Goal: Information Seeking & Learning: Find specific fact

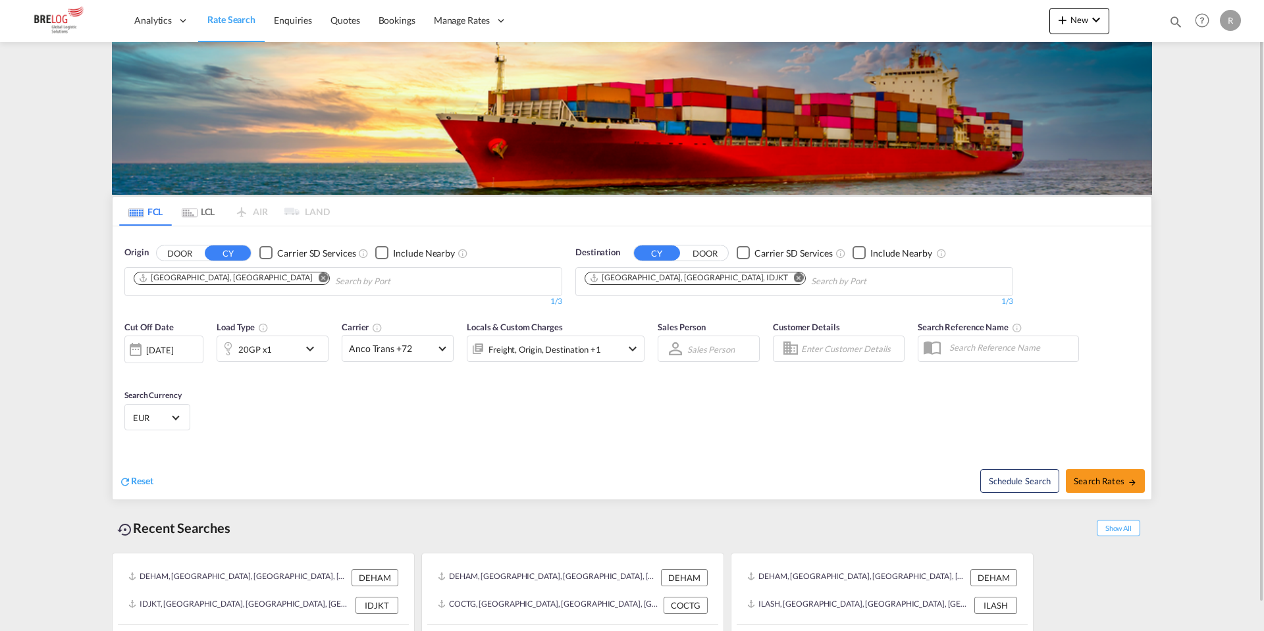
click at [319, 276] on md-icon "Remove" at bounding box center [324, 278] width 10 height 10
click at [213, 278] on body "Analytics Dashboard Rate Search Enquiries Quotes Bookings" at bounding box center [632, 315] width 1264 height 631
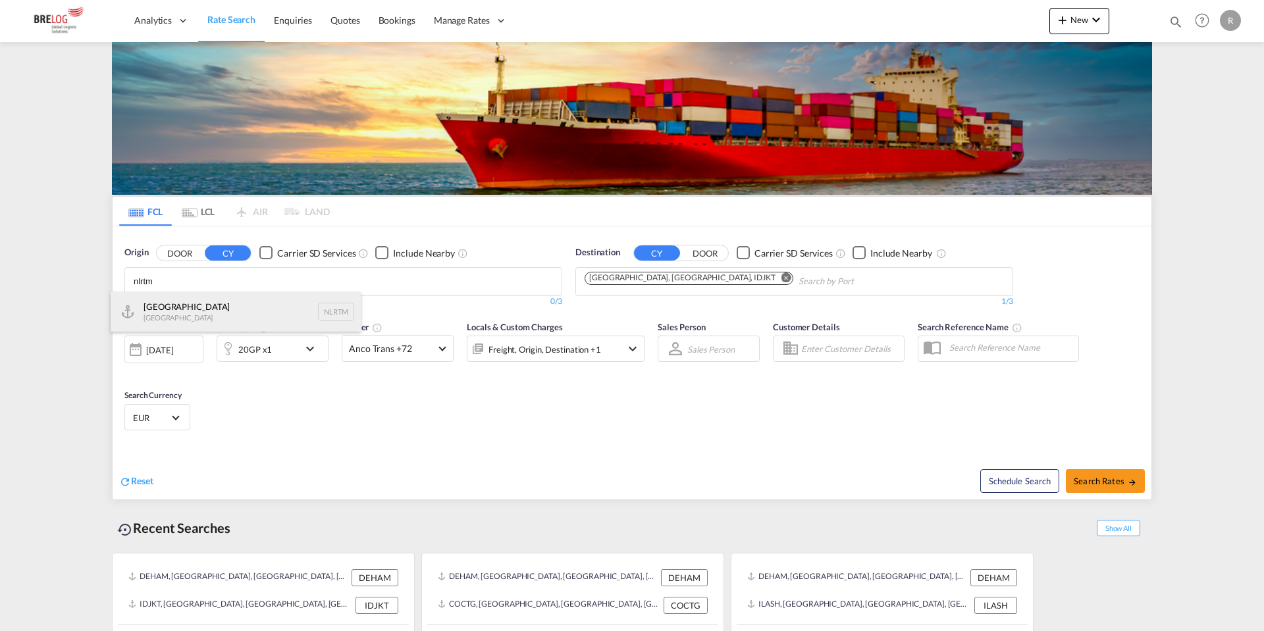
type input "nlrtm"
click at [207, 321] on div "[GEOGRAPHIC_DATA] [GEOGRAPHIC_DATA] NLRTM" at bounding box center [236, 311] width 250 height 39
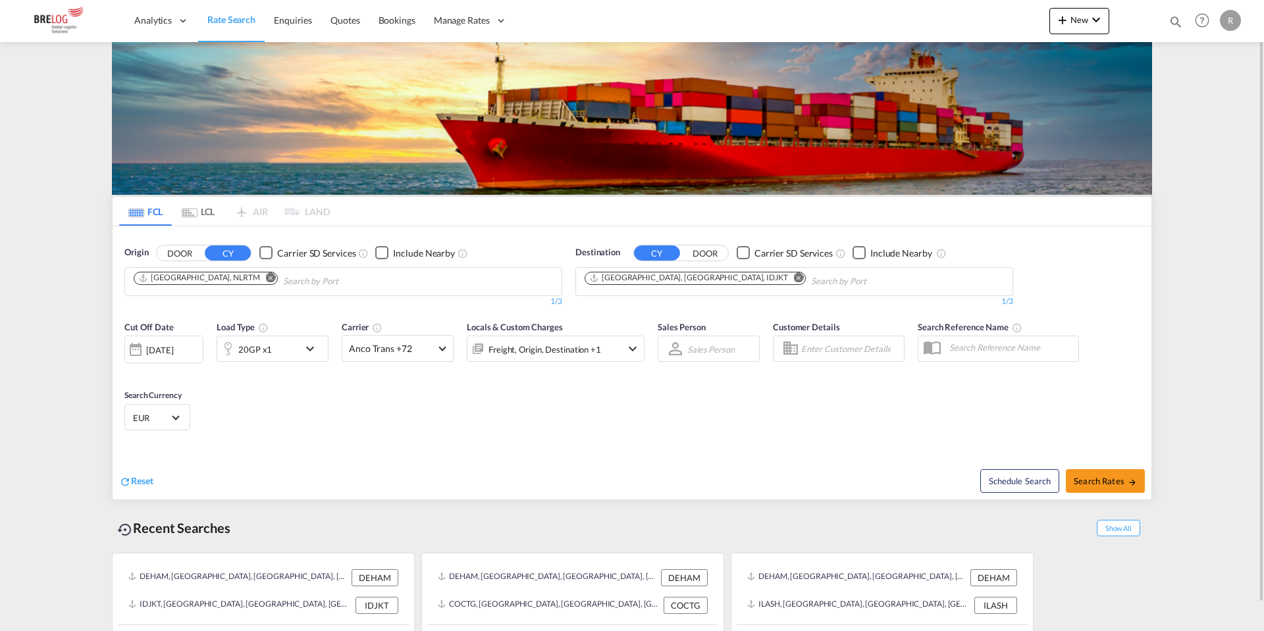
click at [794, 276] on md-icon "Remove" at bounding box center [799, 278] width 10 height 10
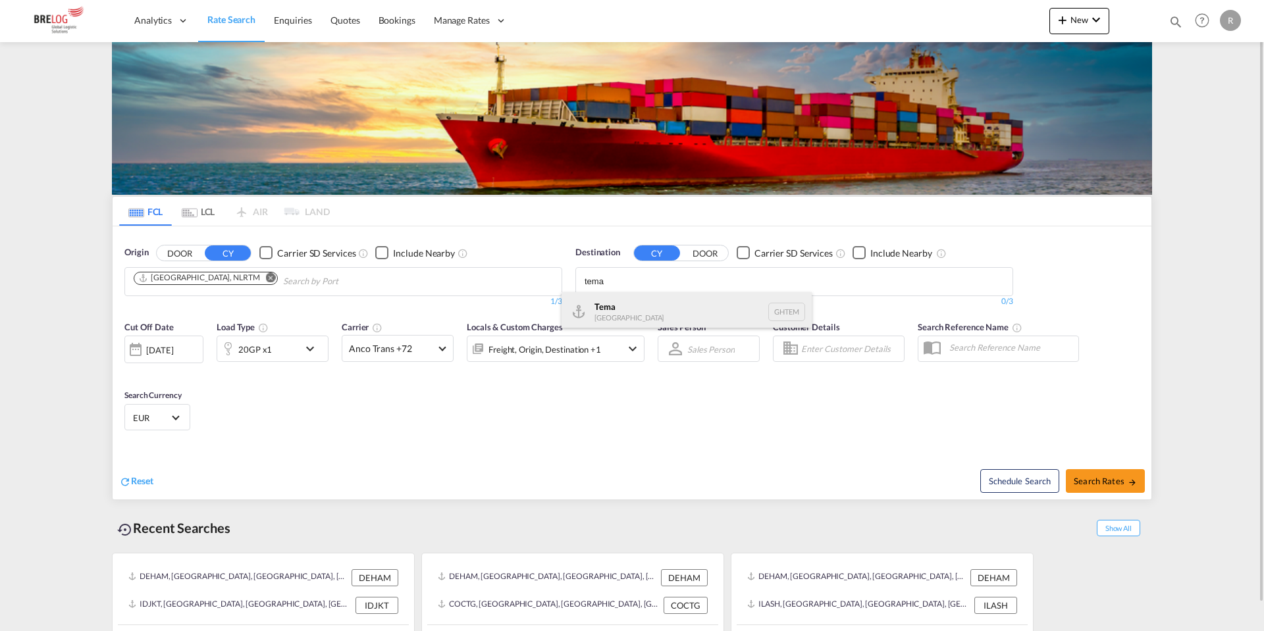
type input "tema"
click at [662, 301] on div "Tema [GEOGRAPHIC_DATA] [GEOGRAPHIC_DATA]" at bounding box center [687, 311] width 250 height 39
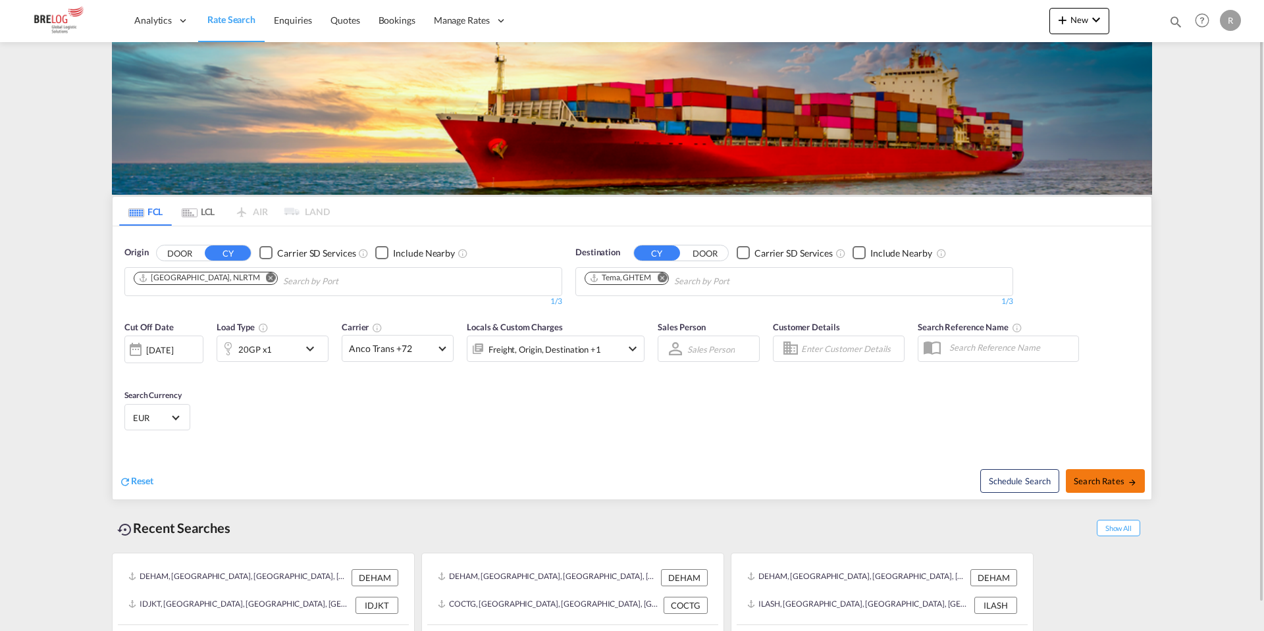
click at [1087, 485] on span "Search Rates" at bounding box center [1105, 481] width 63 height 11
type input "NLRTM to GHTEM / [DATE]"
